Goal: Task Accomplishment & Management: Use online tool/utility

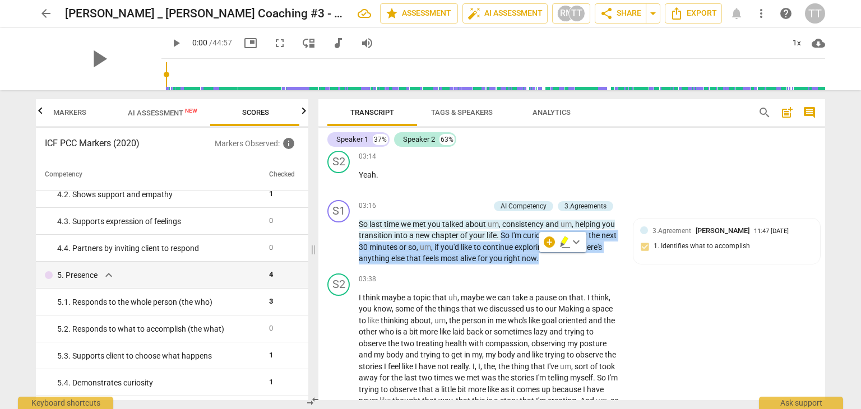
scroll to position [776, 0]
click at [666, 289] on div "S2 play_arrow pause 03:38 + Add competency keyboard_arrow_right I think maybe a…" at bounding box center [571, 368] width 506 height 200
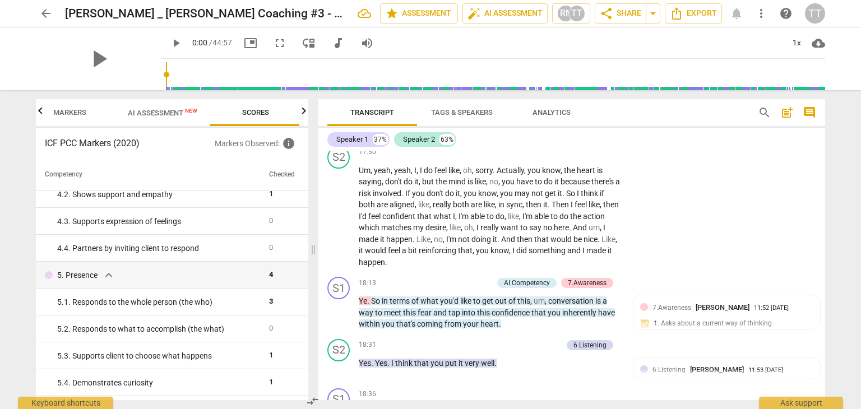
scroll to position [4314, 0]
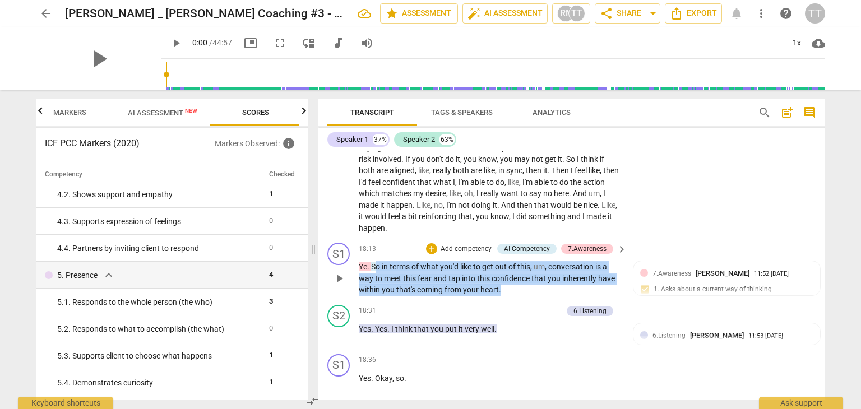
drag, startPoint x: 374, startPoint y: 259, endPoint x: 515, endPoint y: 288, distance: 144.2
click at [515, 288] on div "S1 play_arrow pause 18:13 + Add competency AI Competency 7.Awareness keyboard_a…" at bounding box center [571, 269] width 506 height 62
copy p "o in terms of what you'd like to get out of this , um , conversation is a way t…"
click at [422, 324] on span "that" at bounding box center [422, 328] width 16 height 9
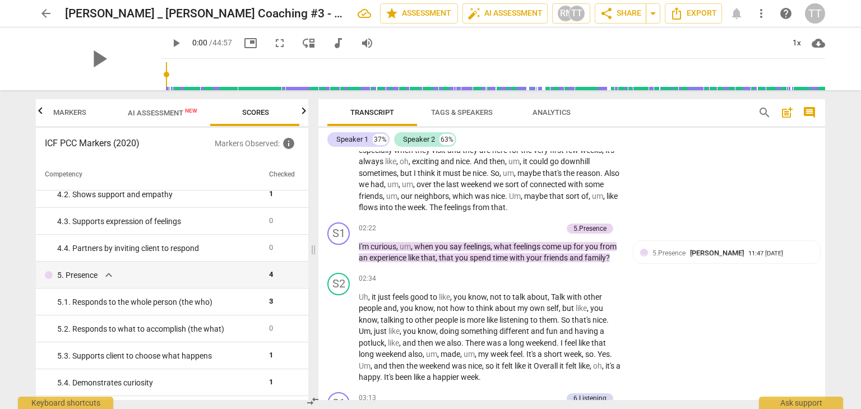
scroll to position [485, 0]
click at [550, 226] on p "Add competency" at bounding box center [535, 227] width 53 height 10
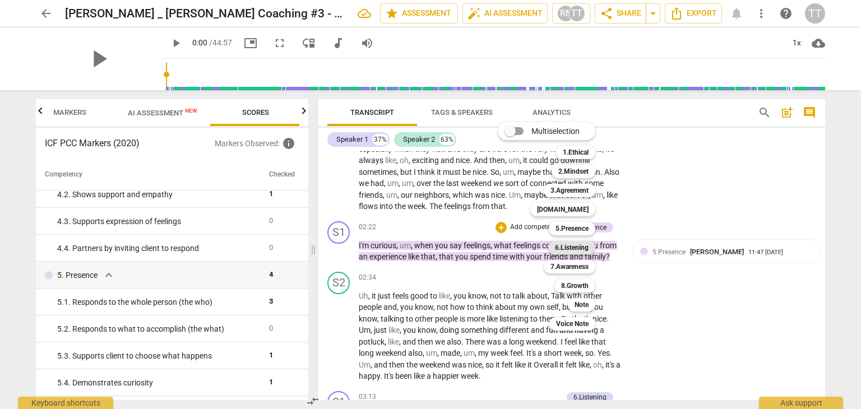
click at [572, 244] on b "6.Listening" at bounding box center [572, 247] width 34 height 13
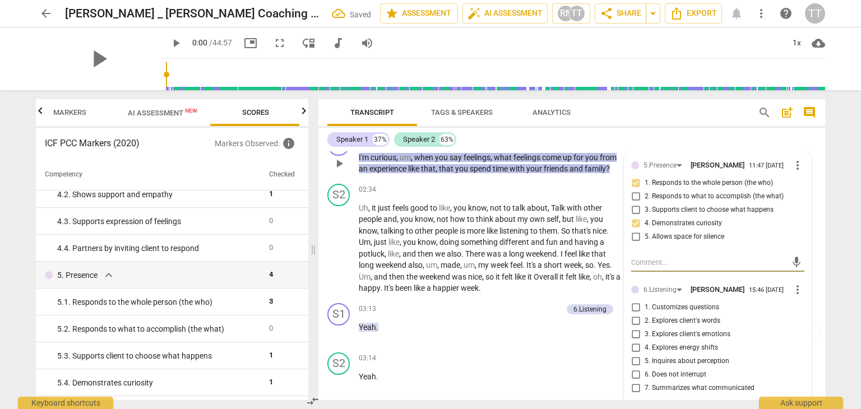
scroll to position [575, 0]
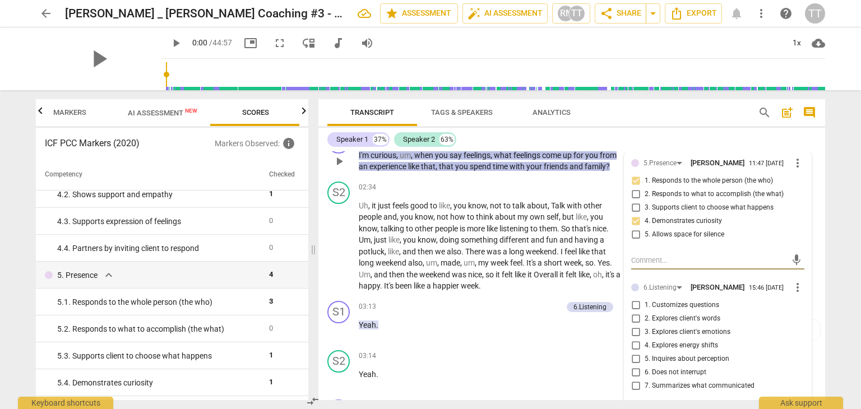
click at [667, 327] on span "3. Explores client's emotions" at bounding box center [687, 332] width 86 height 10
click at [644, 327] on input "3. Explores client's emotions" at bounding box center [635, 332] width 18 height 13
checkbox input "true"
click at [615, 121] on div "Transcript Tags & Speakers Analytics" at bounding box center [533, 112] width 412 height 27
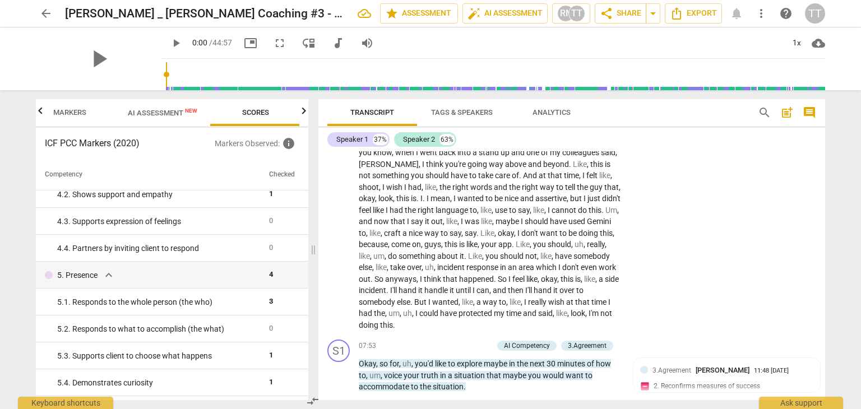
scroll to position [1424, 0]
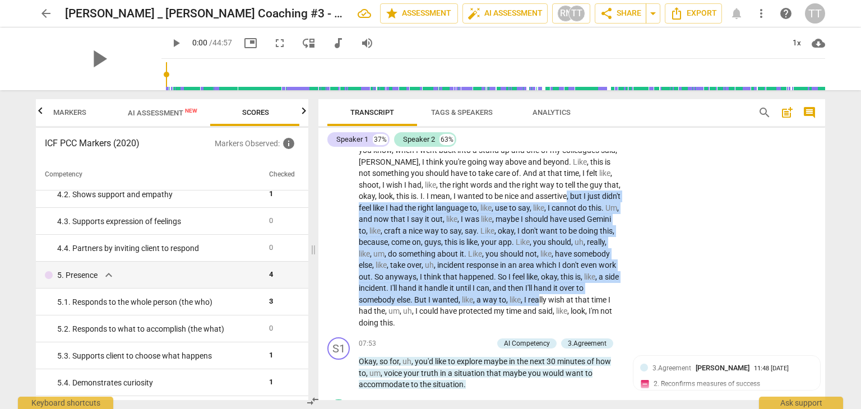
drag, startPoint x: 494, startPoint y: 204, endPoint x: 538, endPoint y: 313, distance: 117.4
click at [538, 313] on p "Um , for [DATE] , I think the one thing that came up like that happened [DATE] …" at bounding box center [490, 110] width 262 height 436
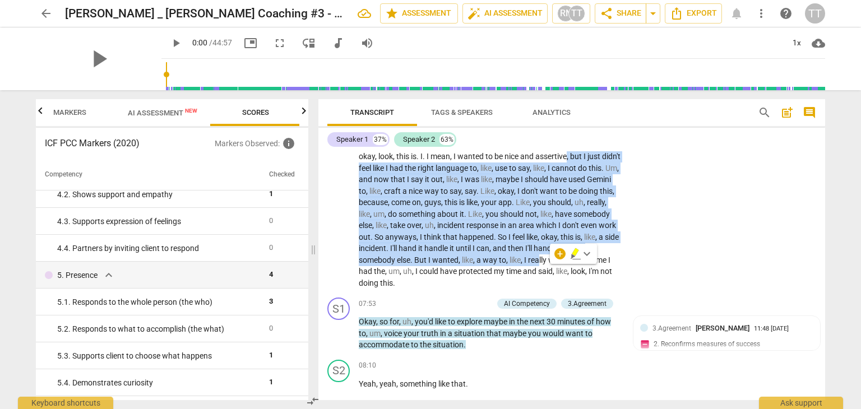
scroll to position [1464, 0]
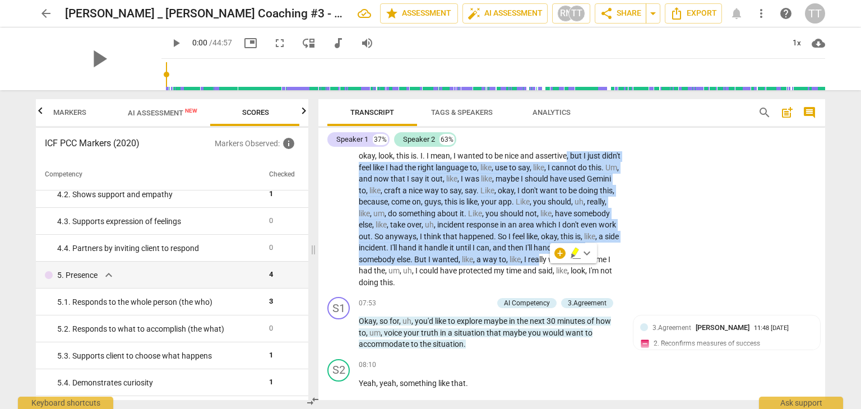
click at [671, 277] on div "S2 play_arrow pause 04:55 + Add competency keyboard_arrow_right Um , for [DATE]…" at bounding box center [571, 61] width 506 height 464
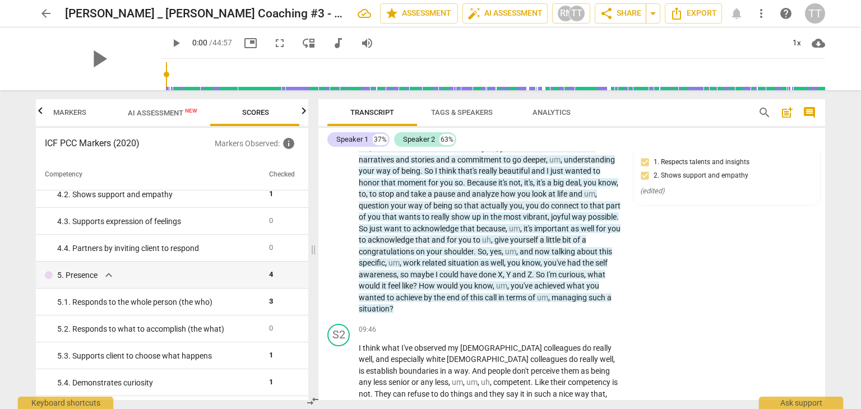
scroll to position [1803, 0]
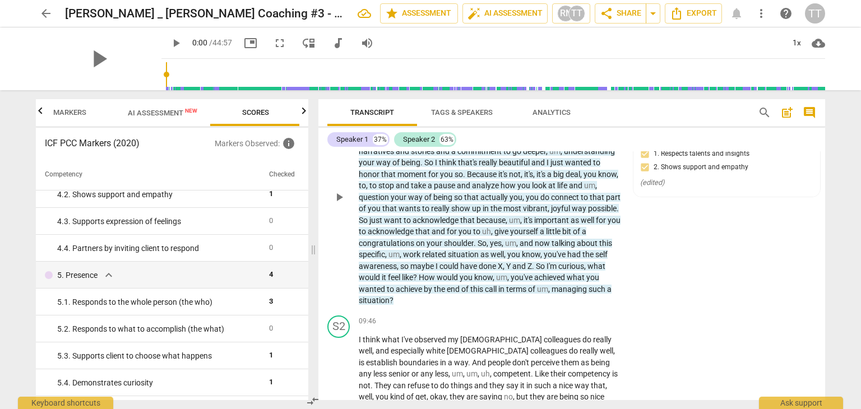
click at [629, 276] on div "S1 play_arrow pause 08:13 + Add competency AI Competencies 3.Agreement [DOMAIN_…" at bounding box center [571, 187] width 506 height 247
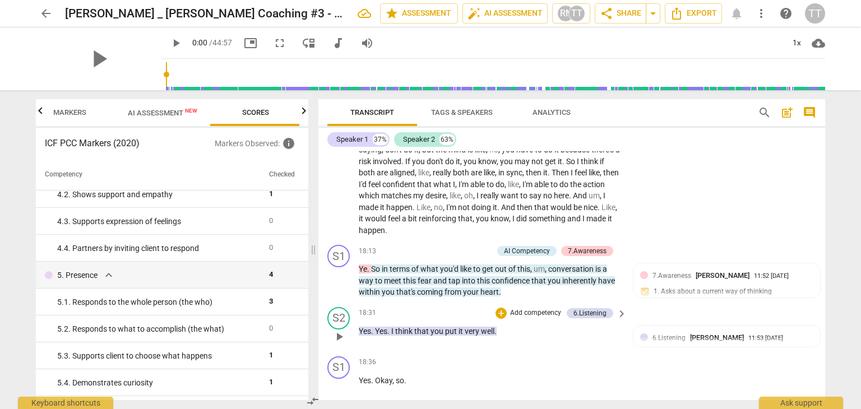
scroll to position [4200, 0]
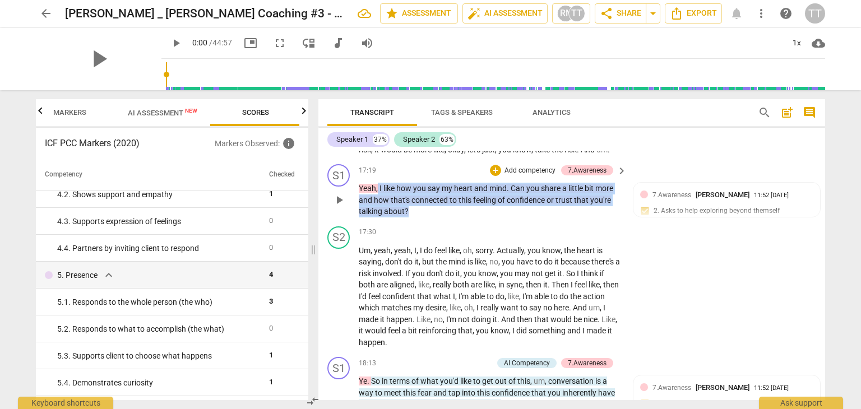
drag, startPoint x: 419, startPoint y: 203, endPoint x: 378, endPoint y: 181, distance: 46.6
click at [378, 183] on p "Yeah , I like how you say my heart and mind . Can you share a little bit more a…" at bounding box center [490, 200] width 262 height 35
copy p "I like how you say my heart and mind . Can you share a little bit more and how …"
click at [560, 114] on span "Analytics" at bounding box center [551, 112] width 38 height 8
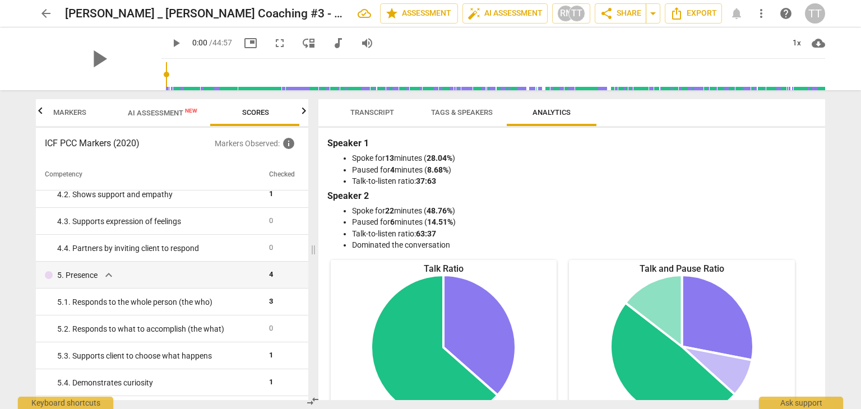
click at [360, 119] on span "Transcript" at bounding box center [372, 112] width 71 height 15
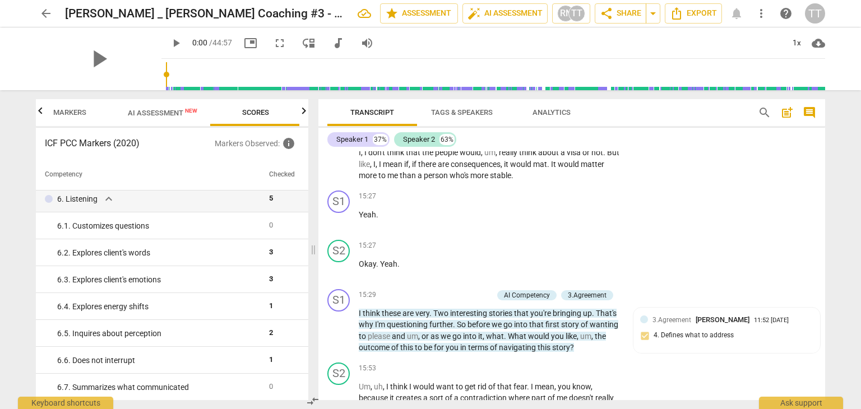
scroll to position [3749, 0]
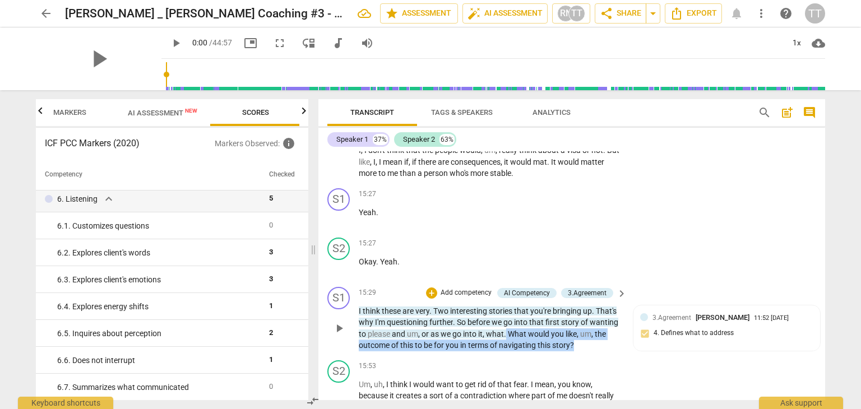
drag, startPoint x: 505, startPoint y: 312, endPoint x: 577, endPoint y: 327, distance: 73.3
click at [577, 327] on p "I think these are very . Two interesting stories that you're bringing up . That…" at bounding box center [490, 328] width 262 height 46
copy p "What would you like , um , the outcome of this to be for you in terms of naviga…"
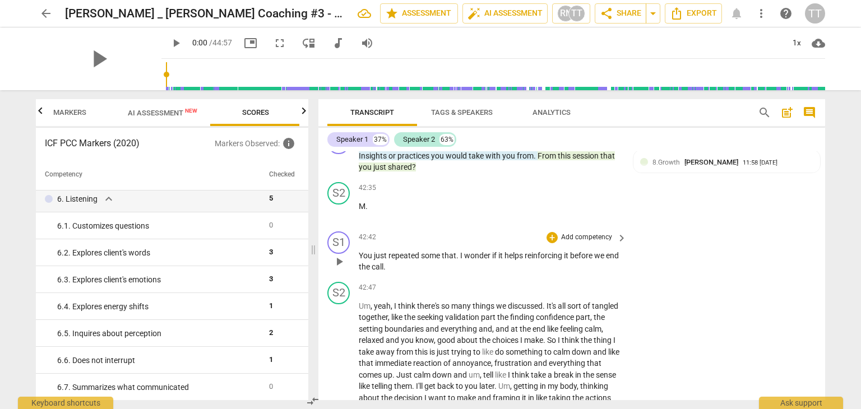
scroll to position [10884, 0]
